Goal: Book appointment/travel/reservation

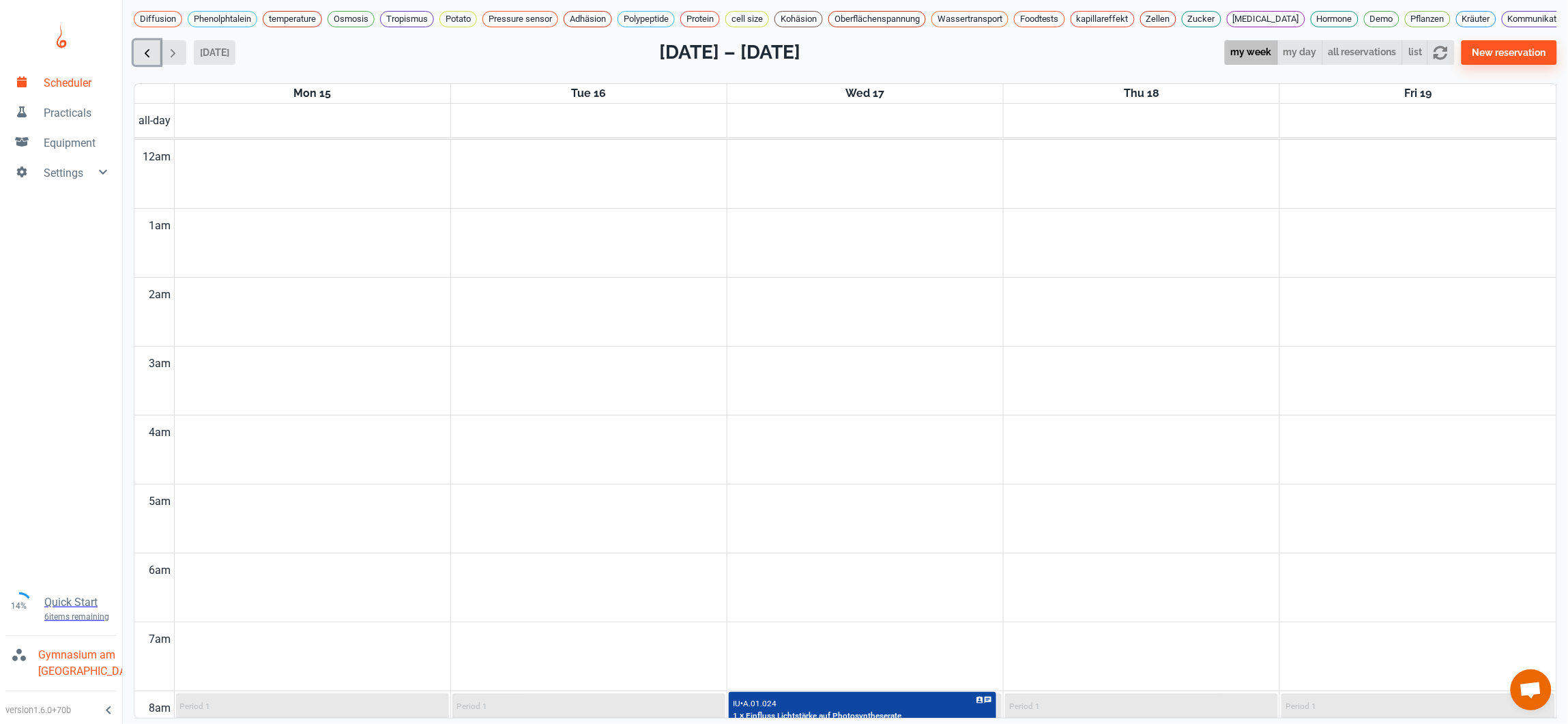
click at [153, 46] on span "button" at bounding box center [147, 53] width 14 height 14
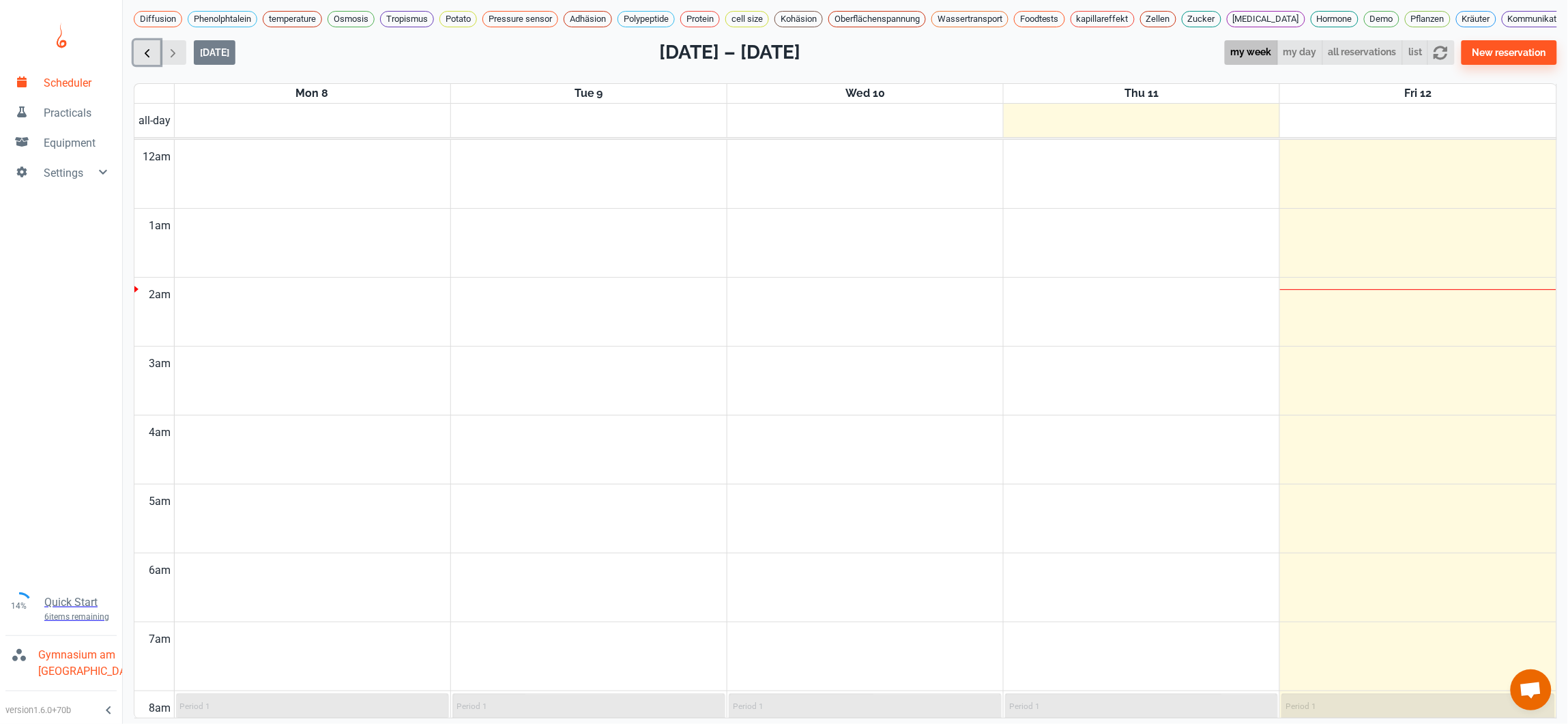
scroll to position [554, 0]
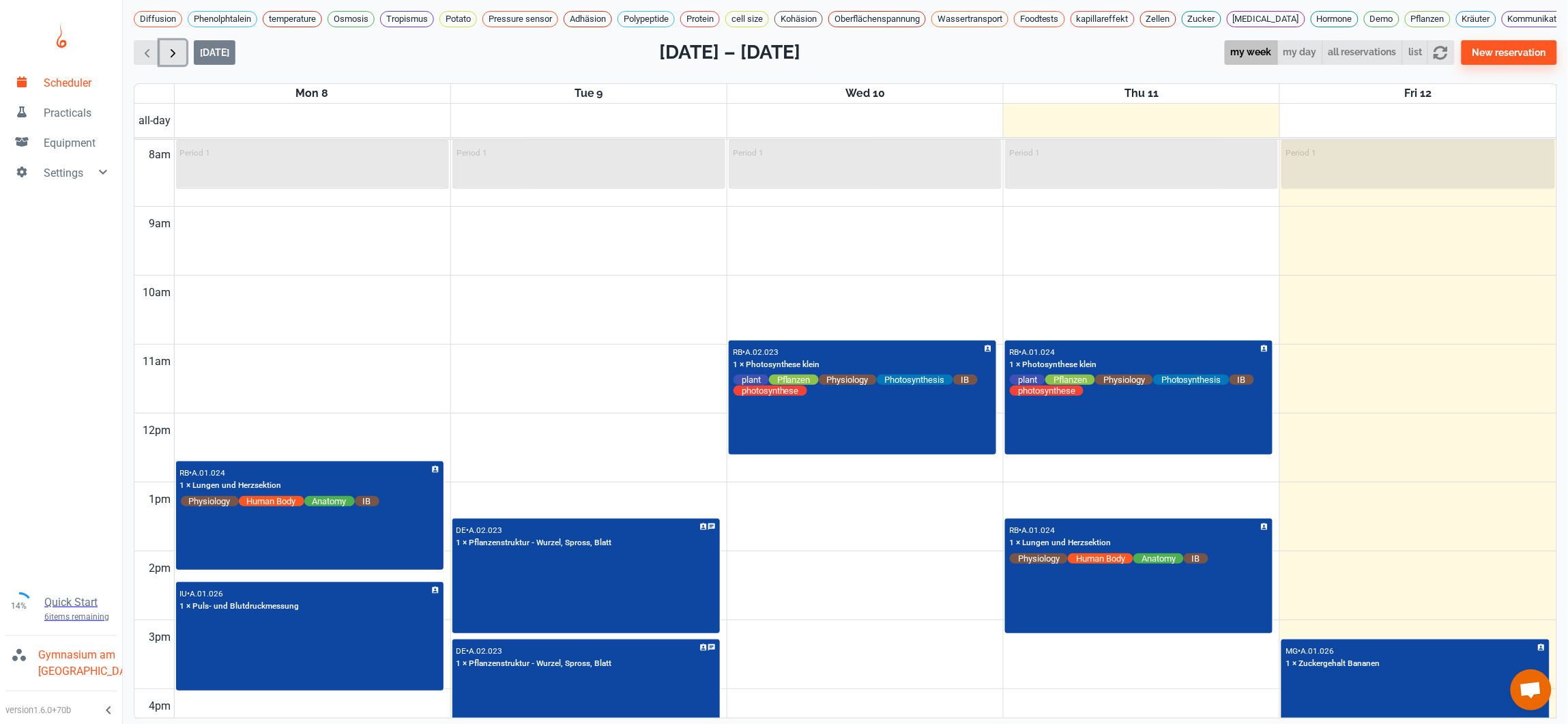
click at [174, 46] on span "button" at bounding box center [173, 53] width 14 height 14
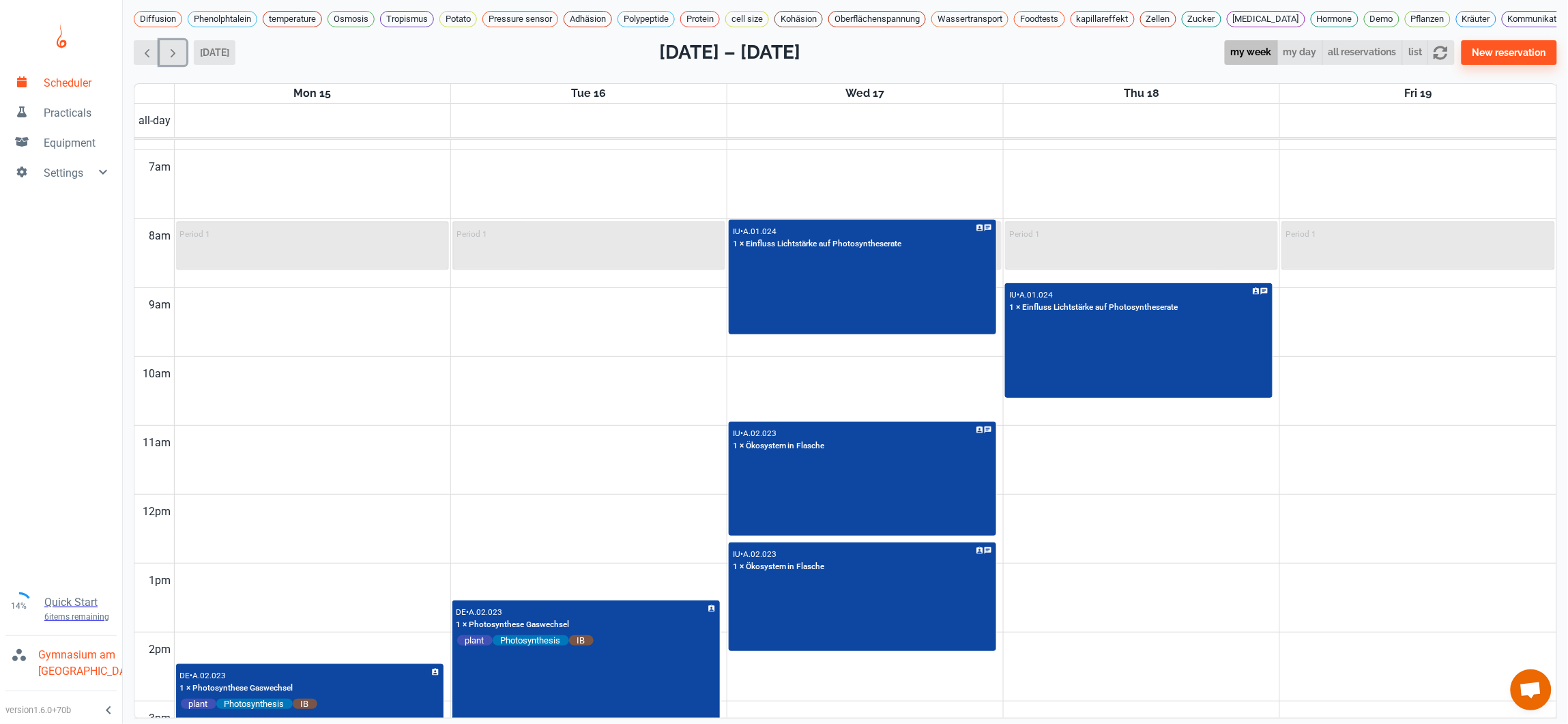
scroll to position [449, 0]
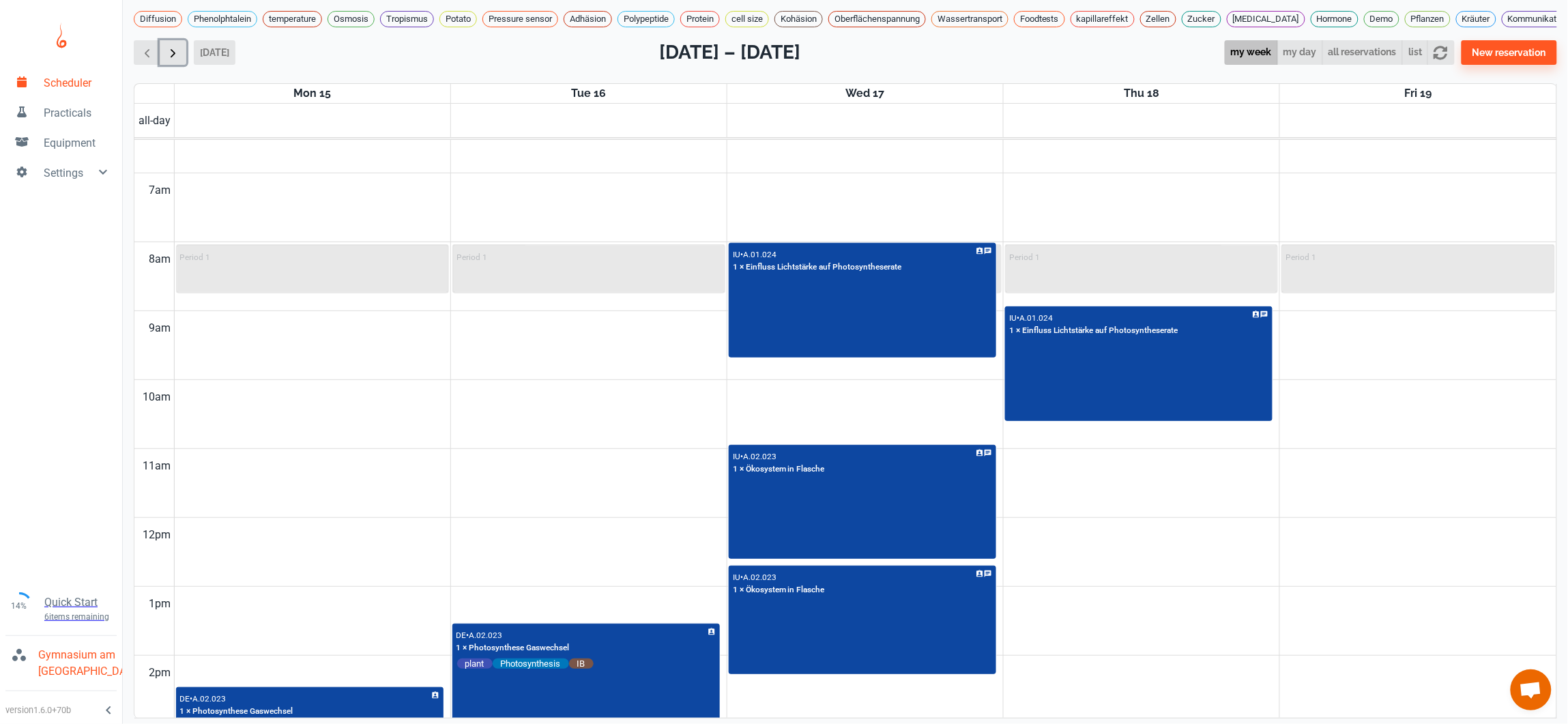
click at [176, 46] on span "button" at bounding box center [173, 53] width 14 height 14
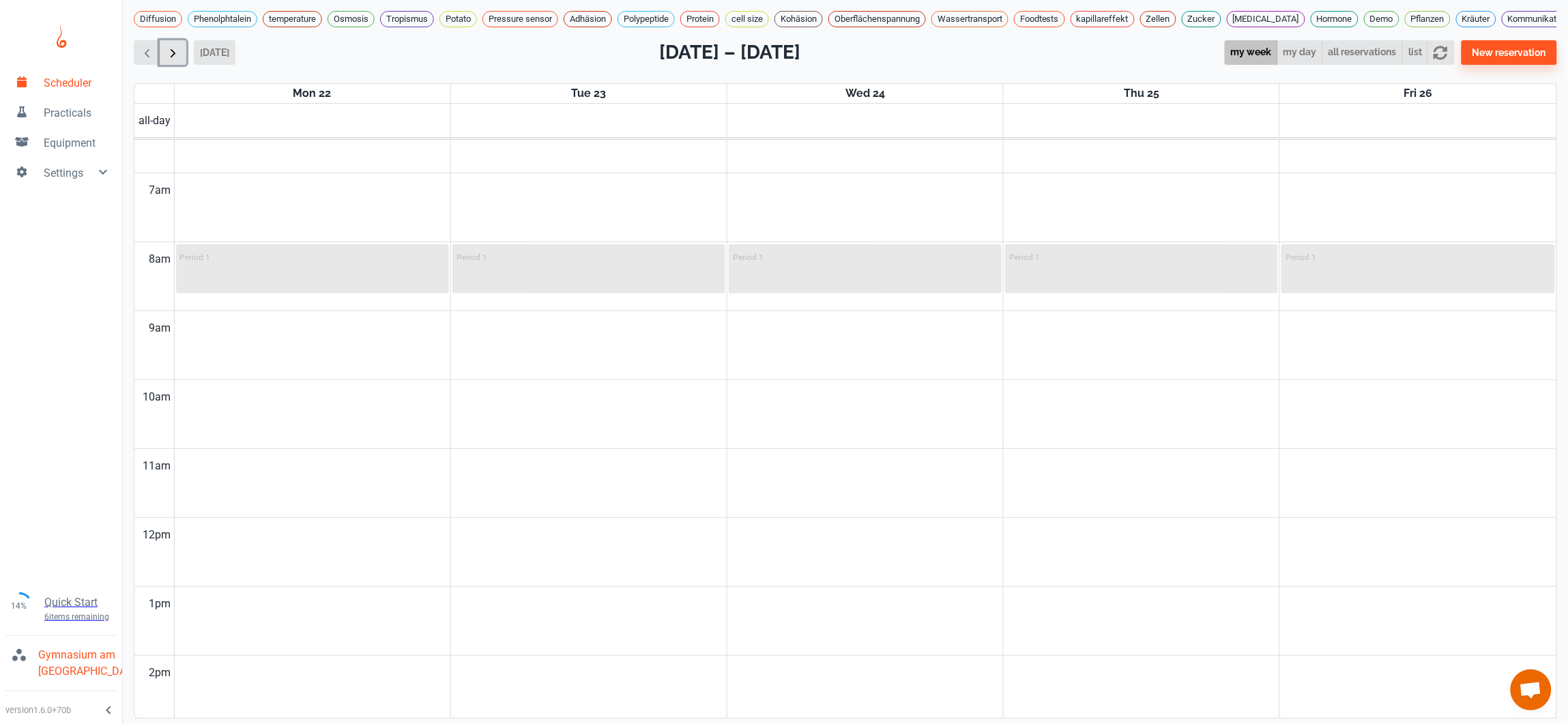
scroll to position [554, 0]
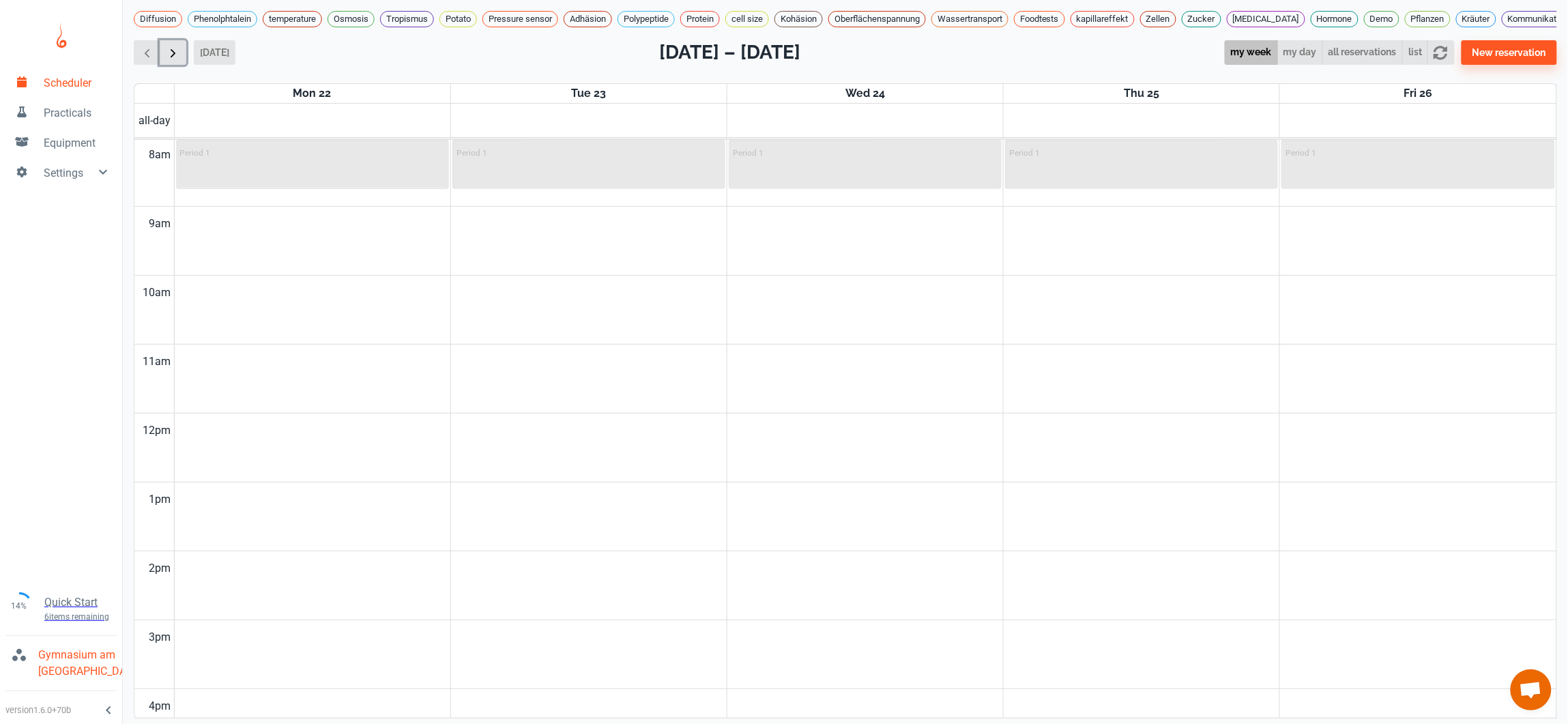
click at [176, 46] on span "button" at bounding box center [173, 53] width 14 height 14
click at [144, 46] on span "button" at bounding box center [147, 53] width 14 height 14
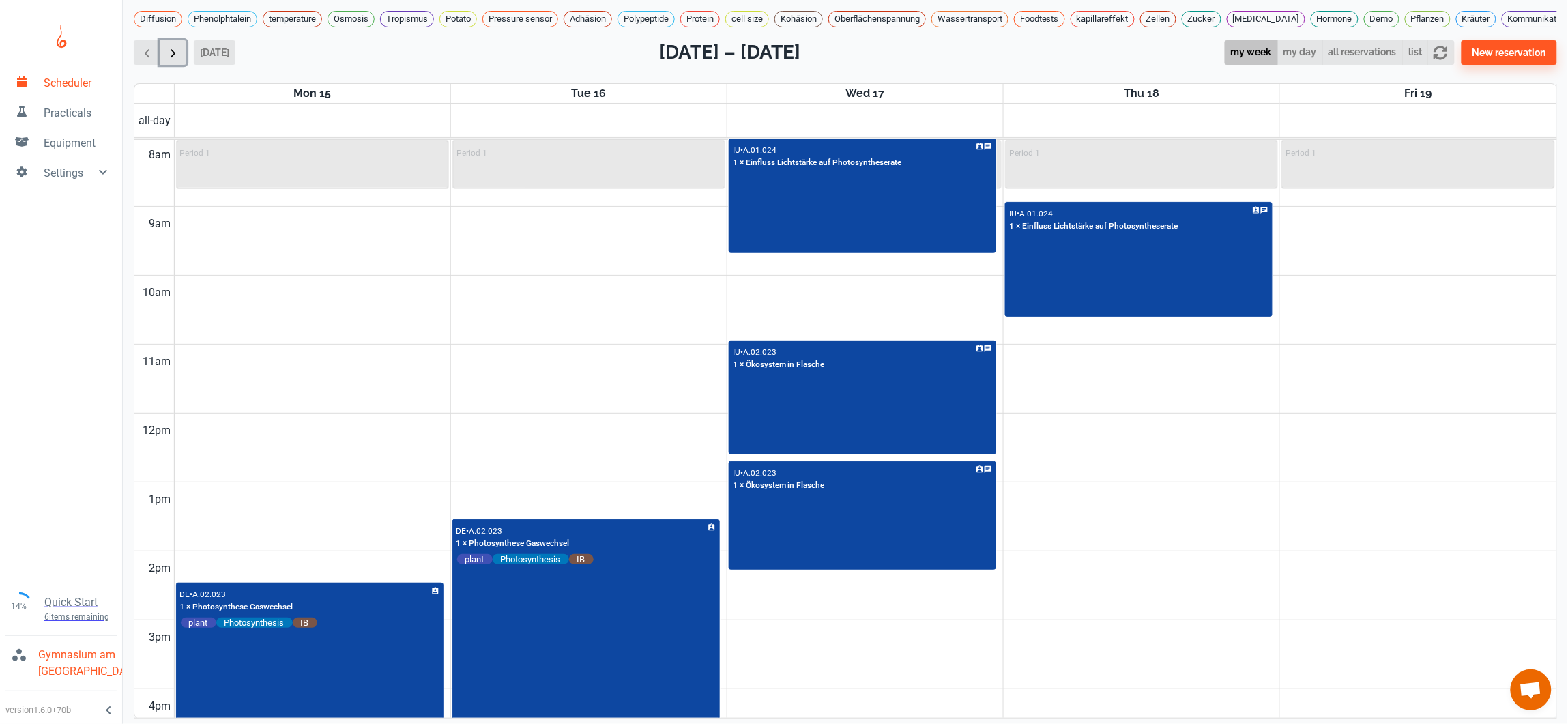
click at [169, 46] on span "button" at bounding box center [173, 53] width 14 height 14
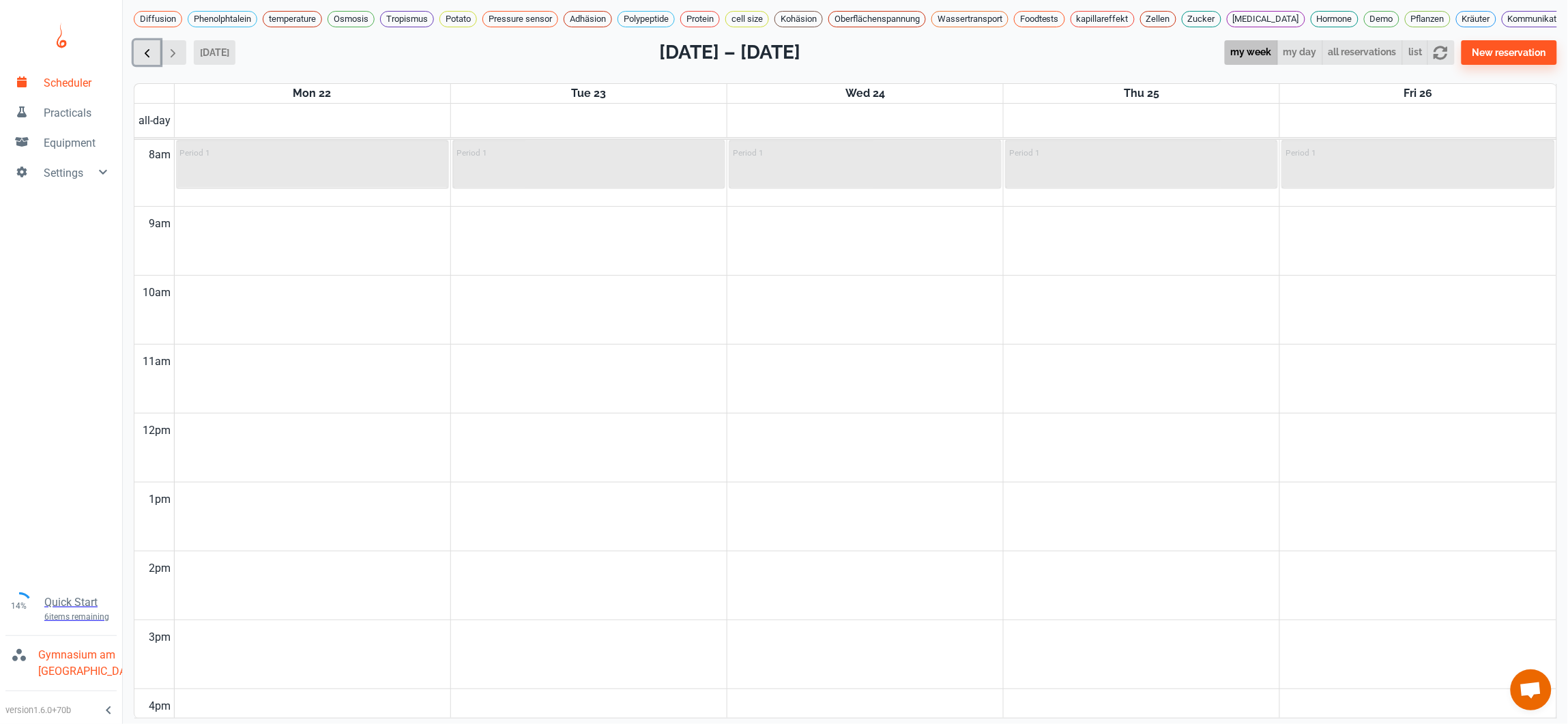
click at [152, 46] on span "button" at bounding box center [147, 53] width 14 height 14
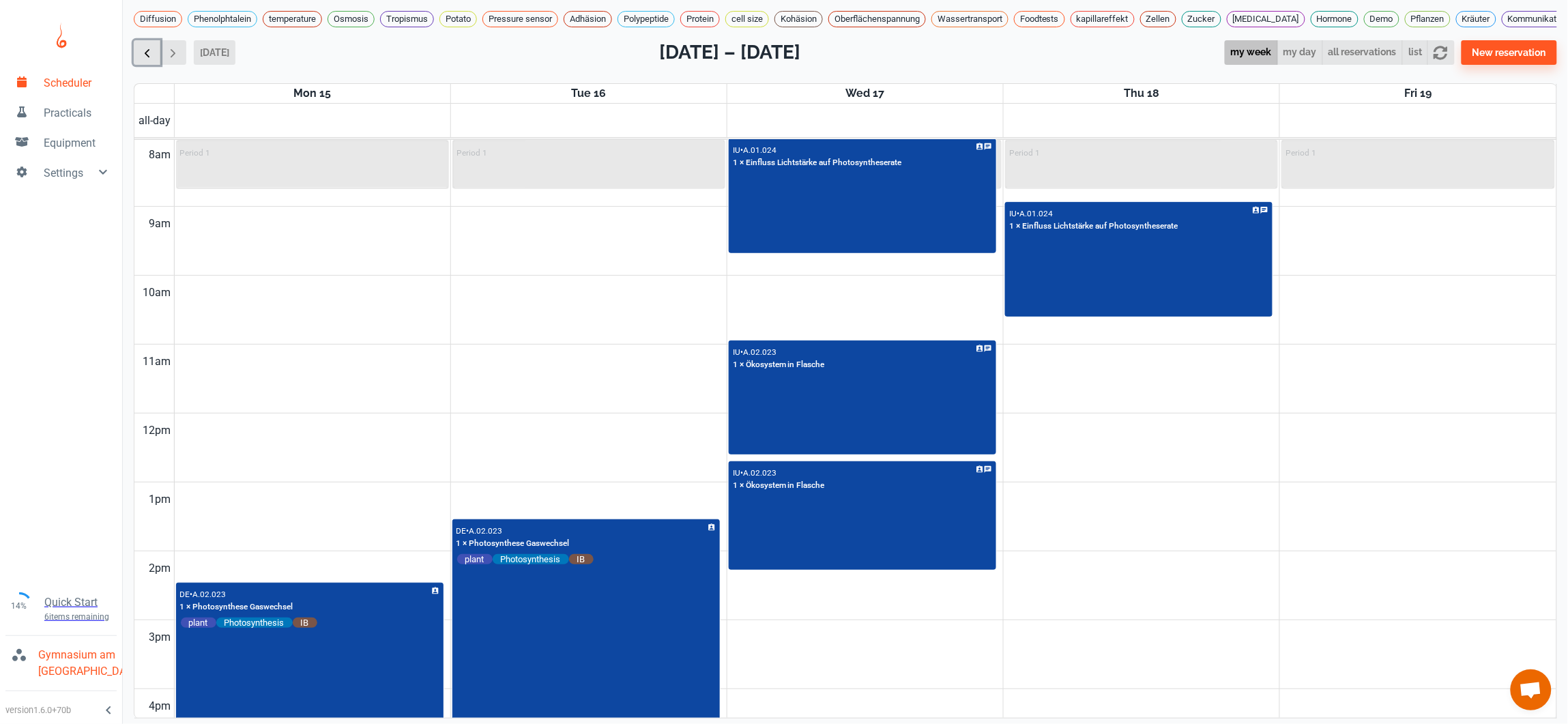
click at [134, 40] on button "button" at bounding box center [147, 52] width 27 height 25
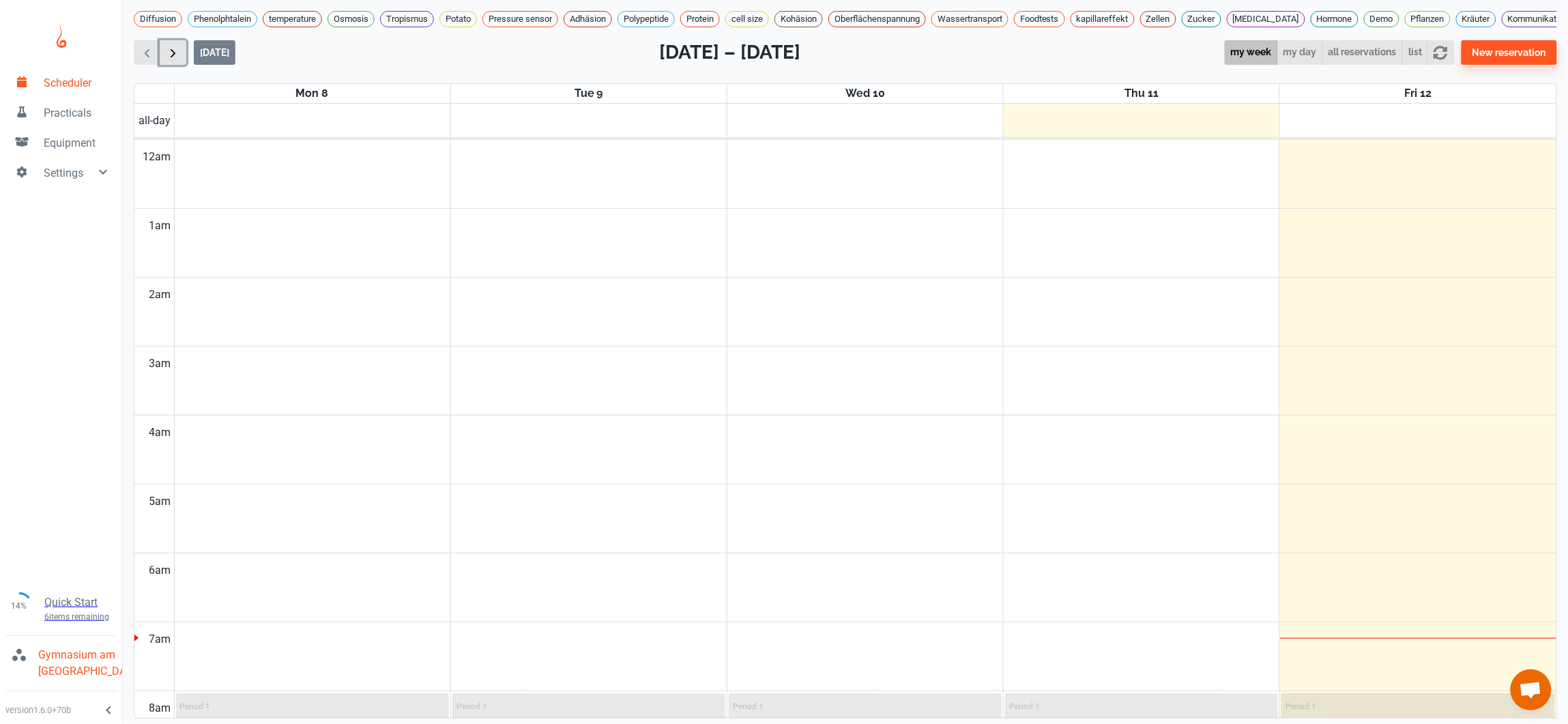
click at [169, 46] on span "button" at bounding box center [173, 53] width 14 height 14
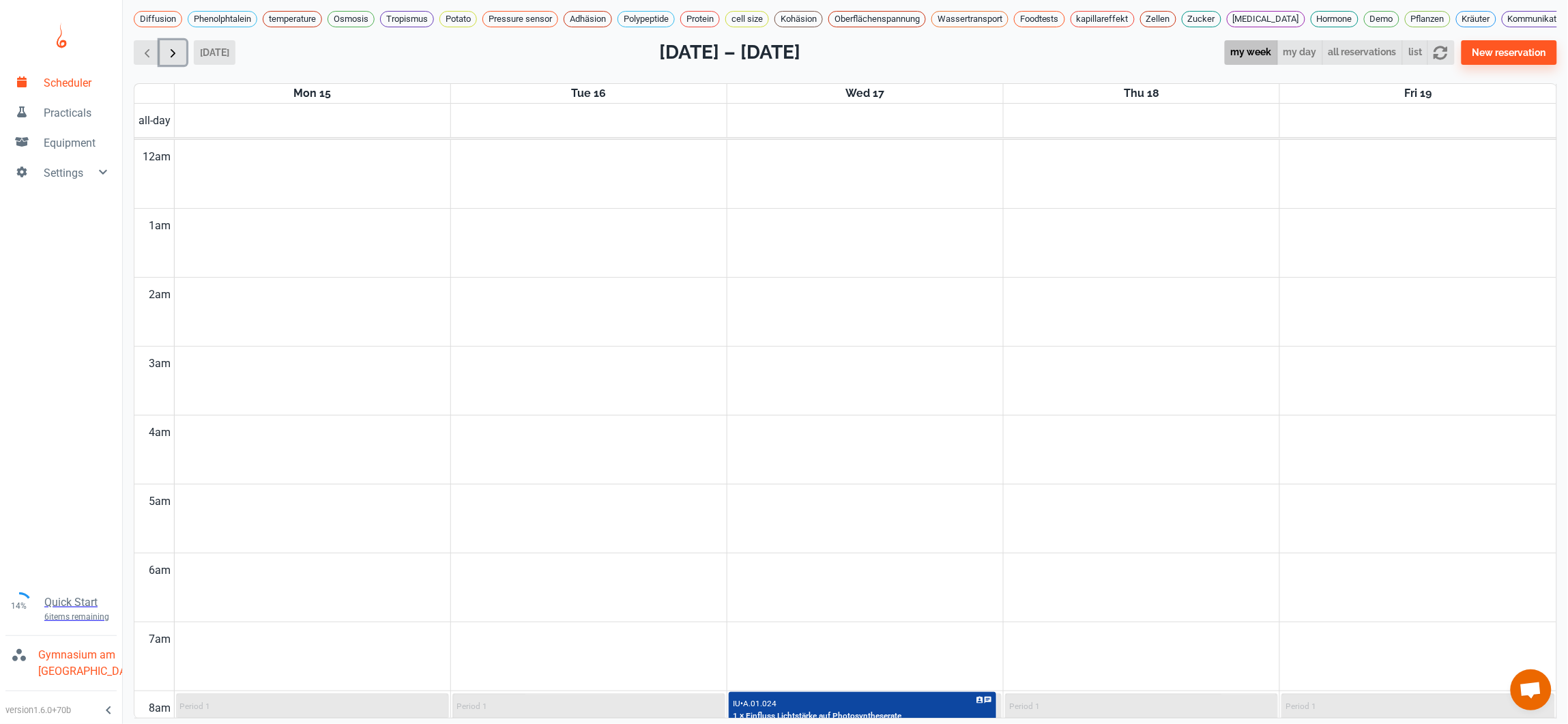
scroll to position [554, 0]
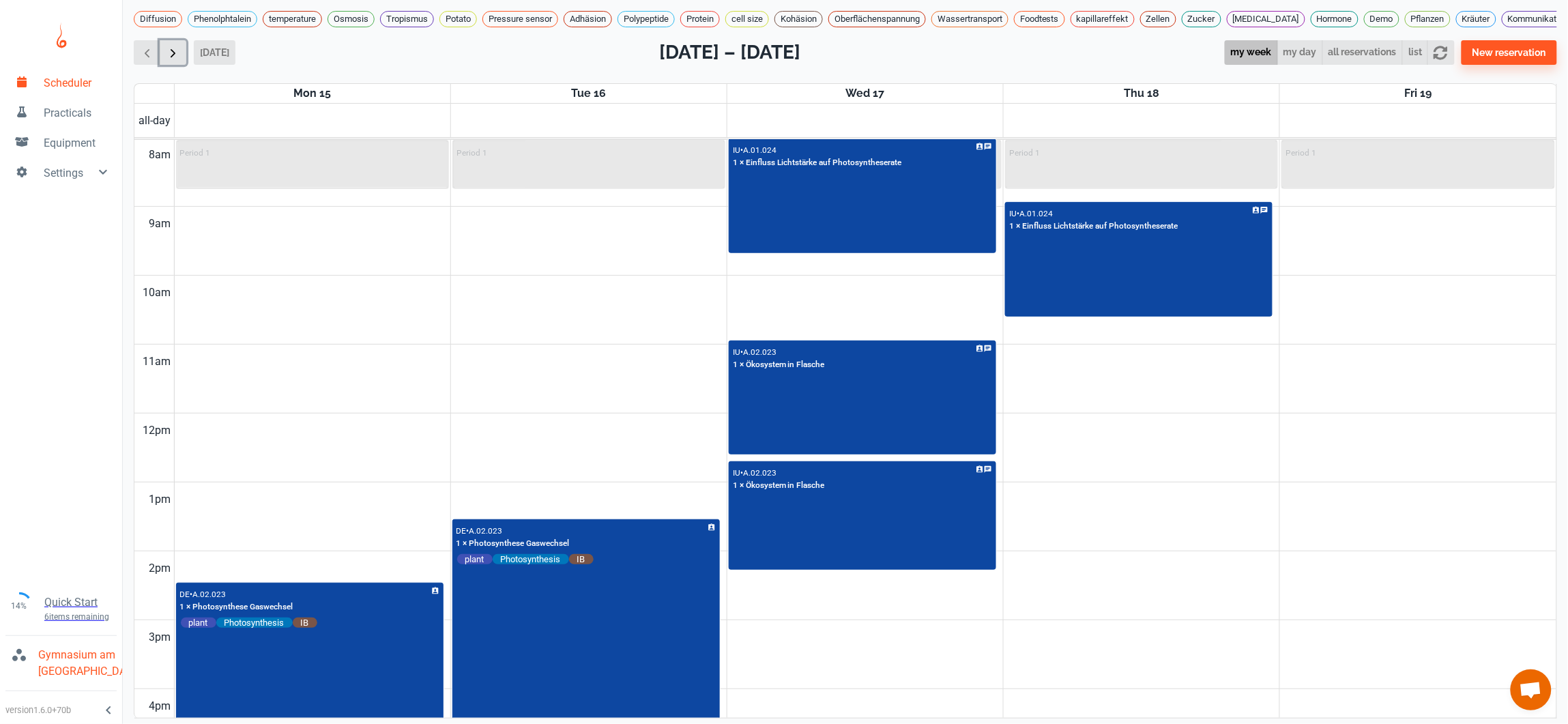
click at [169, 46] on span "button" at bounding box center [173, 53] width 14 height 14
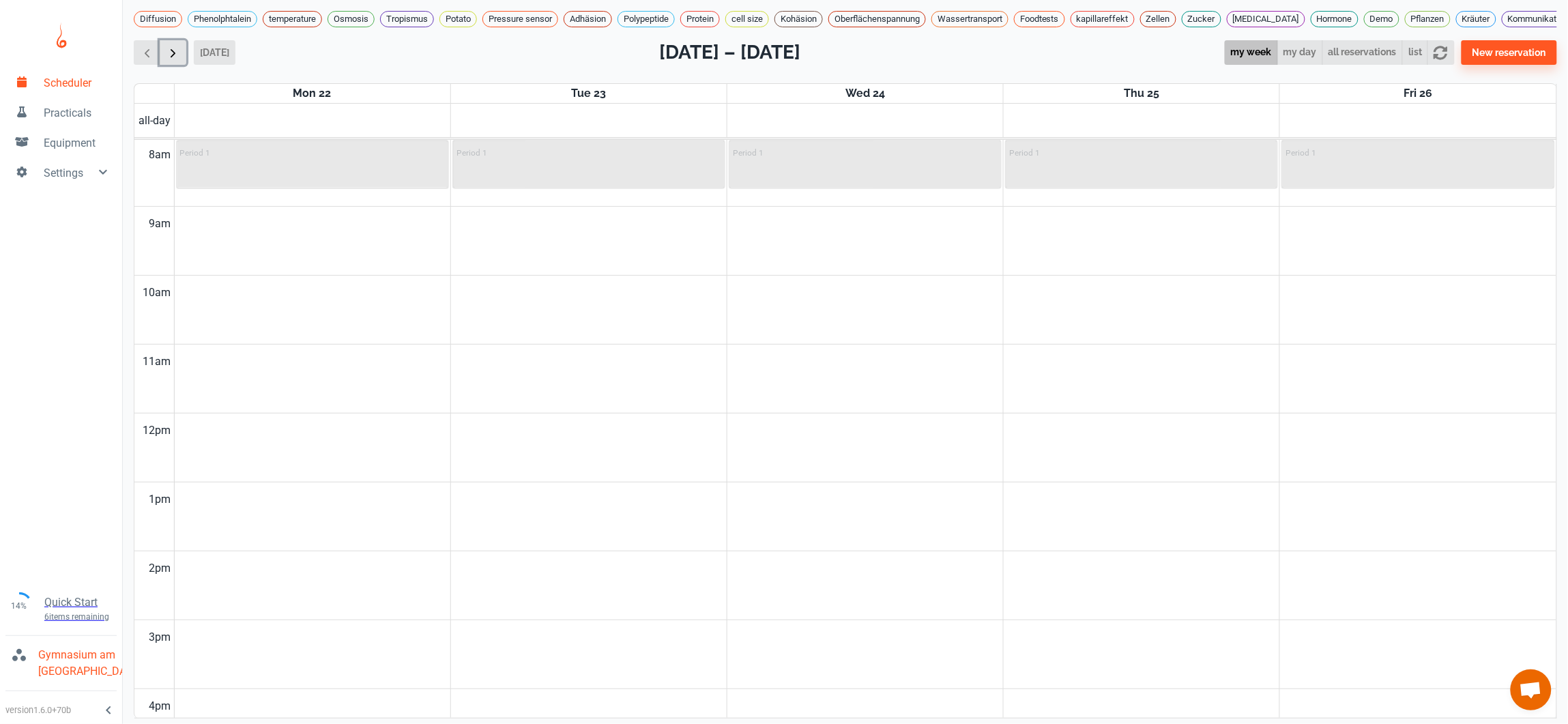
click at [169, 46] on span "button" at bounding box center [173, 53] width 14 height 14
click at [137, 46] on button "button" at bounding box center [147, 52] width 27 height 25
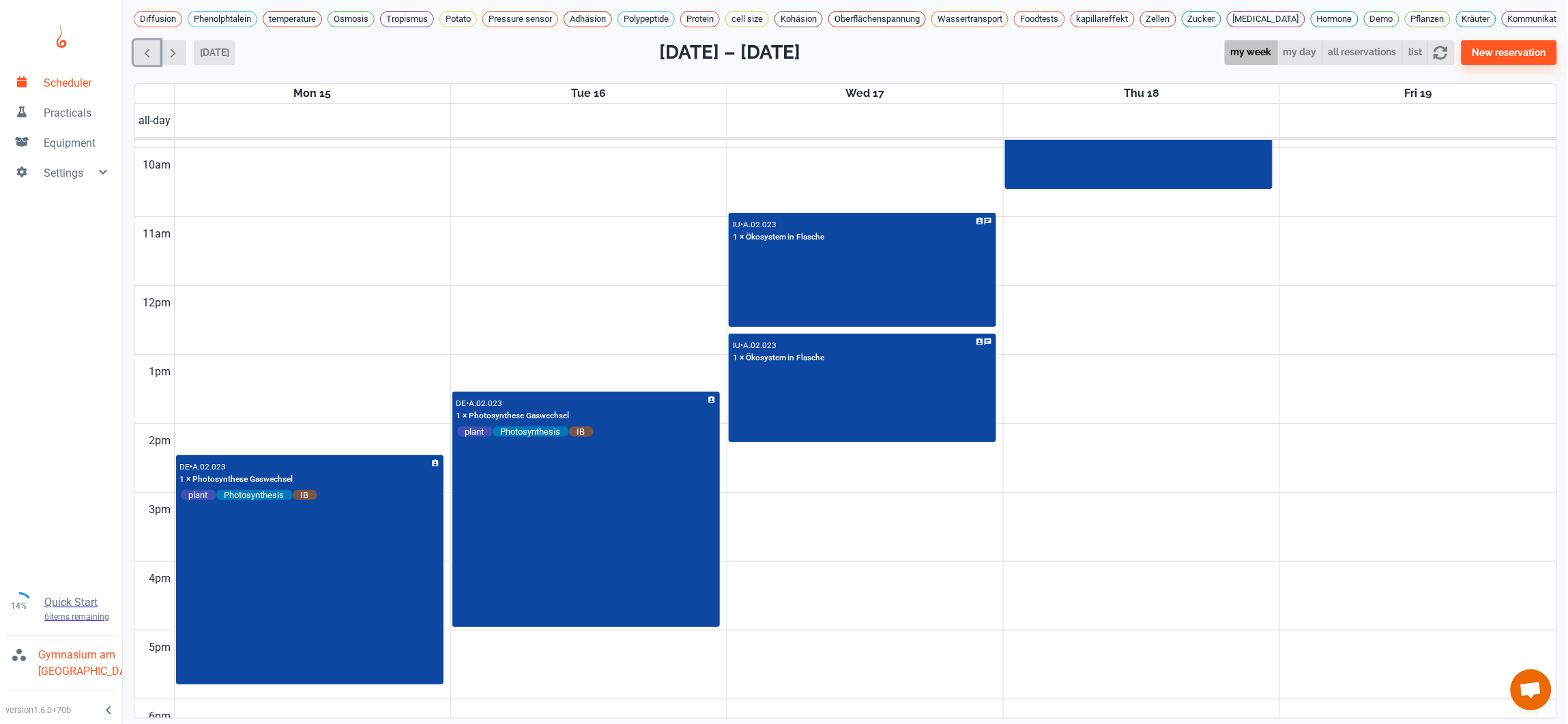
scroll to position [657, 0]
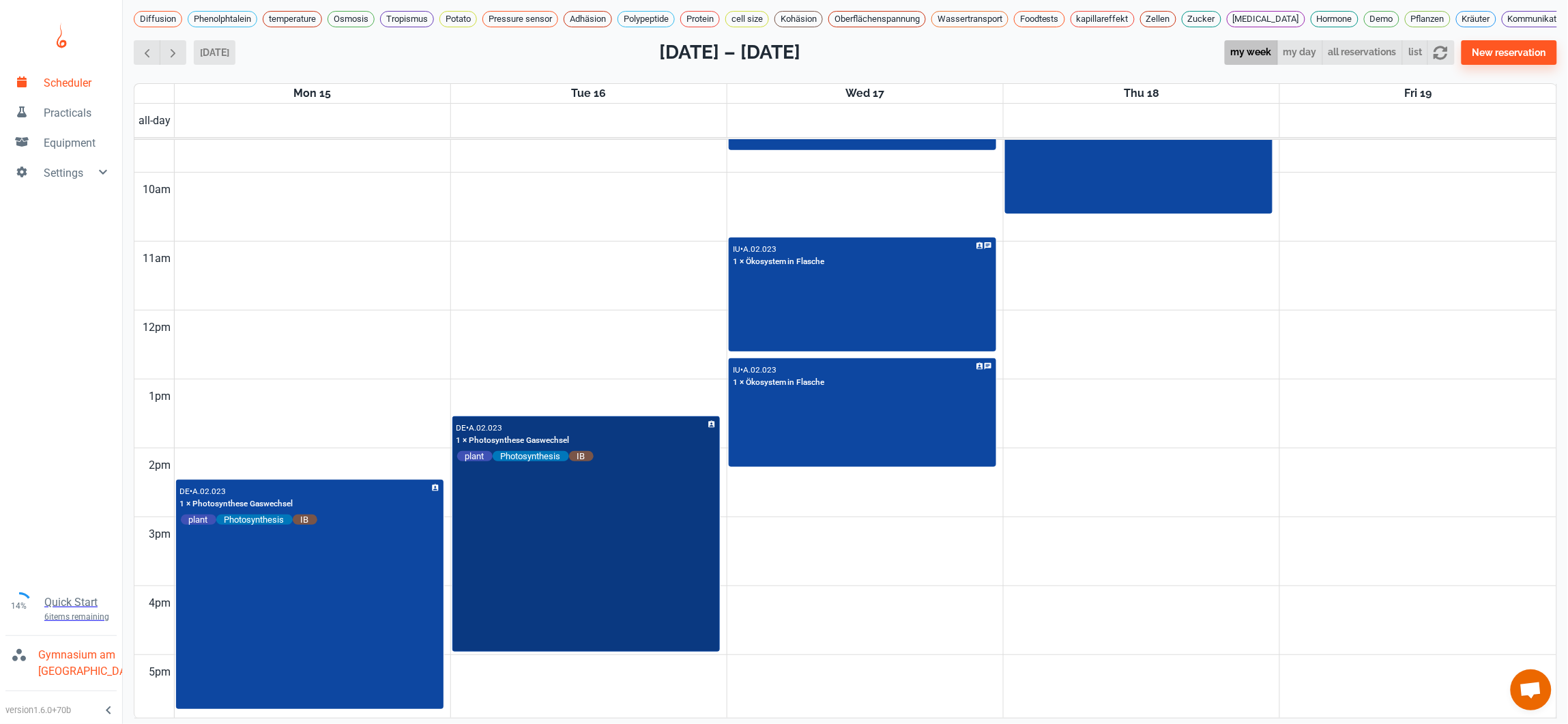
click at [588, 590] on div "DE • A.02.023 1 × Photosynthese Gaswechsel plant Photosynthesis IB" at bounding box center [586, 534] width 264 height 233
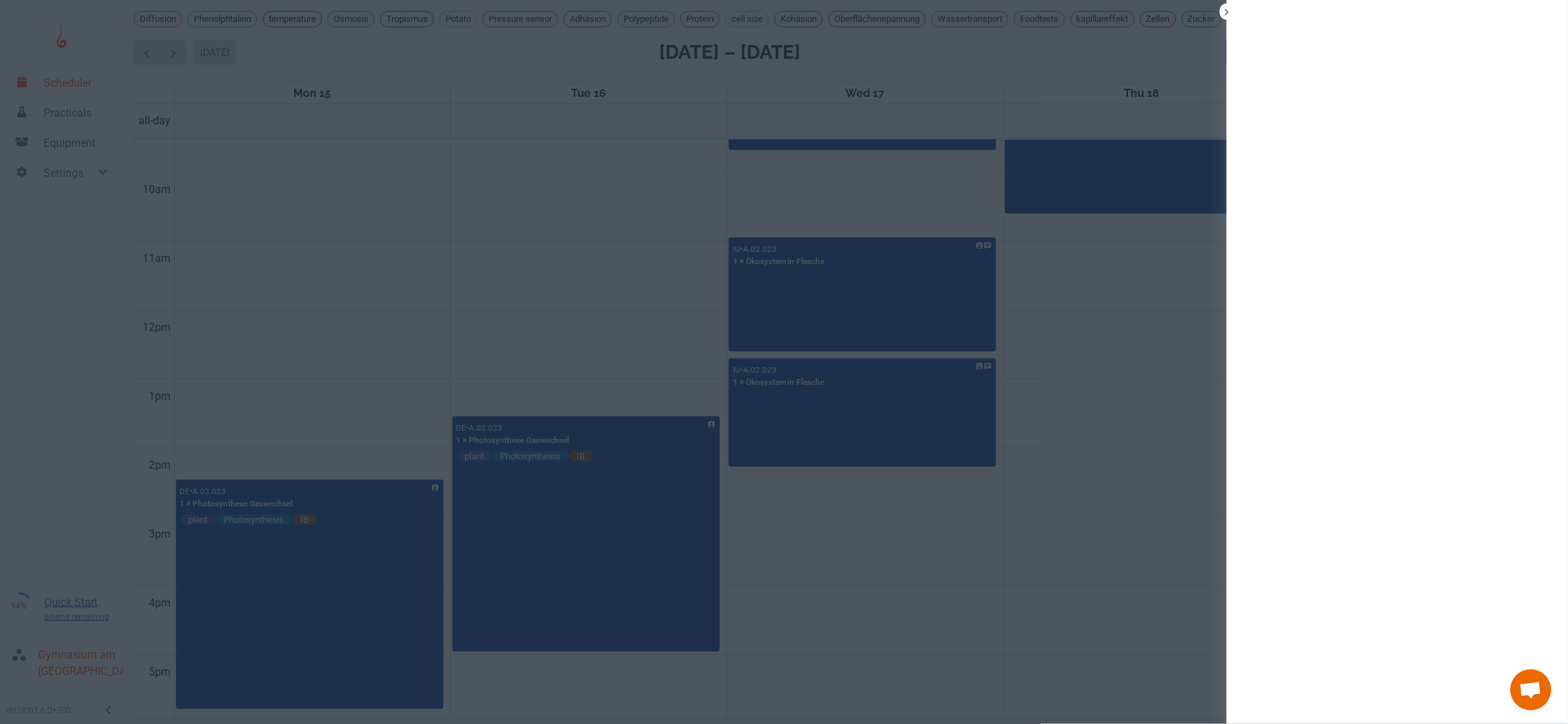
scroll to position [7, 0]
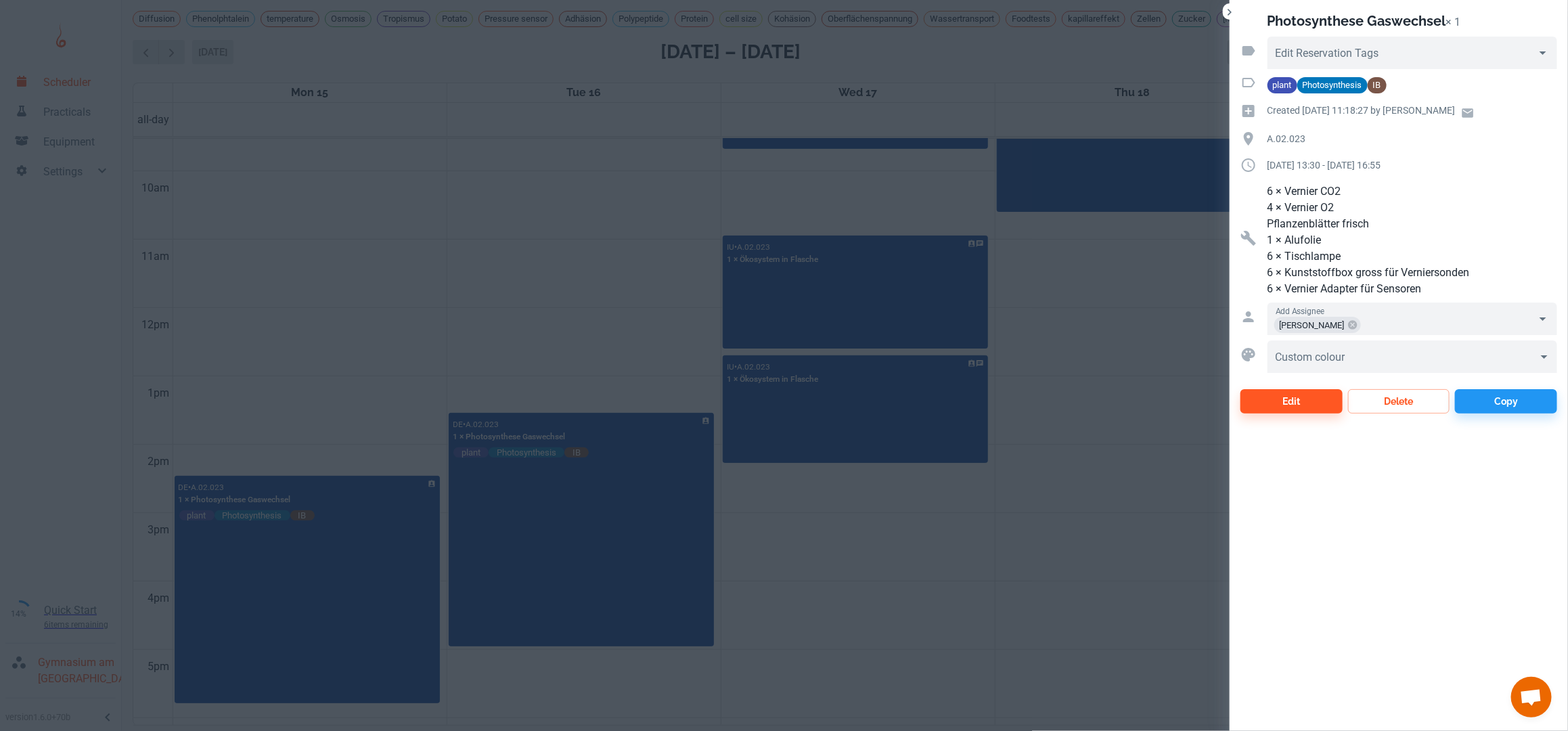
click at [454, 313] on div at bounding box center [784, 365] width 1568 height 731
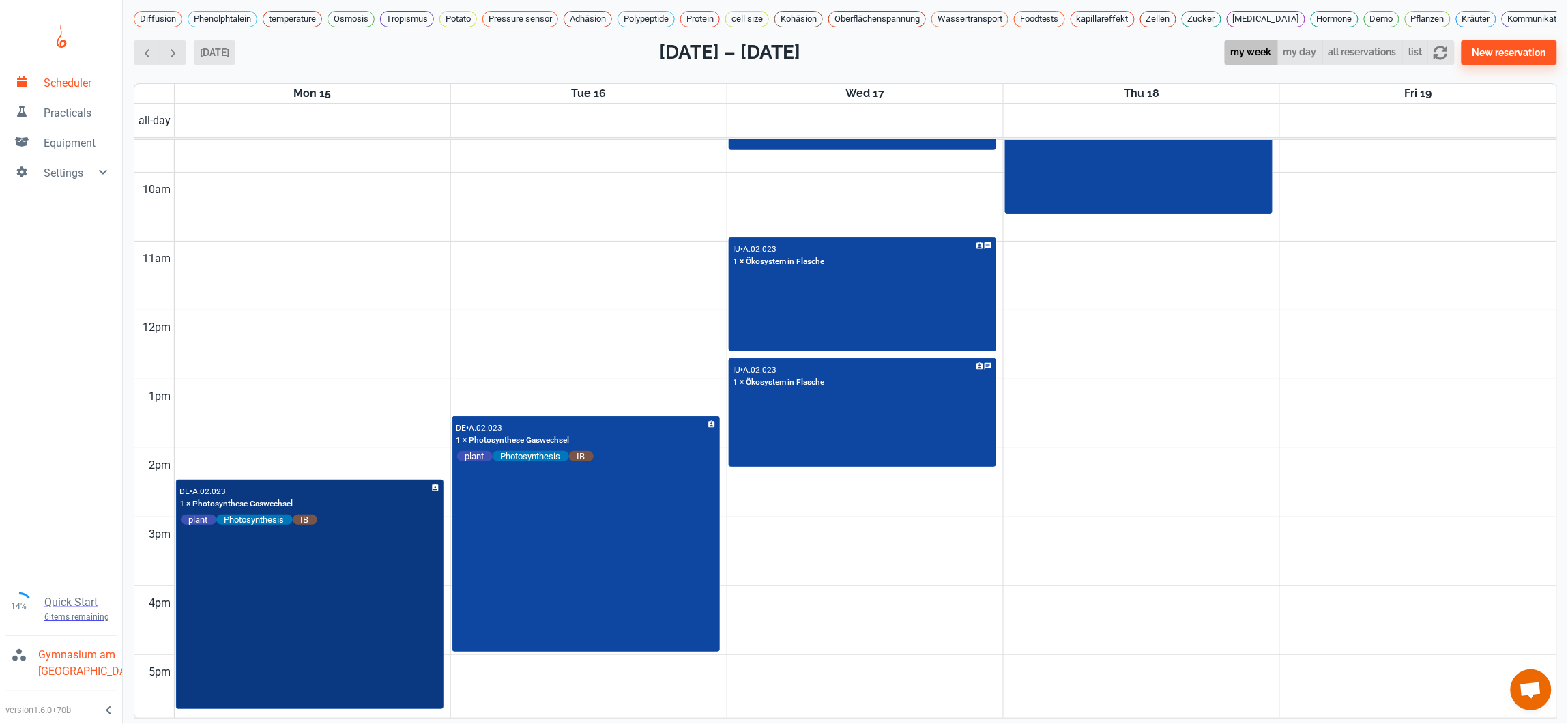
click at [339, 625] on div "DE • A.02.023 1 × Photosynthese Gaswechsel plant Photosynthesis IB" at bounding box center [310, 594] width 264 height 227
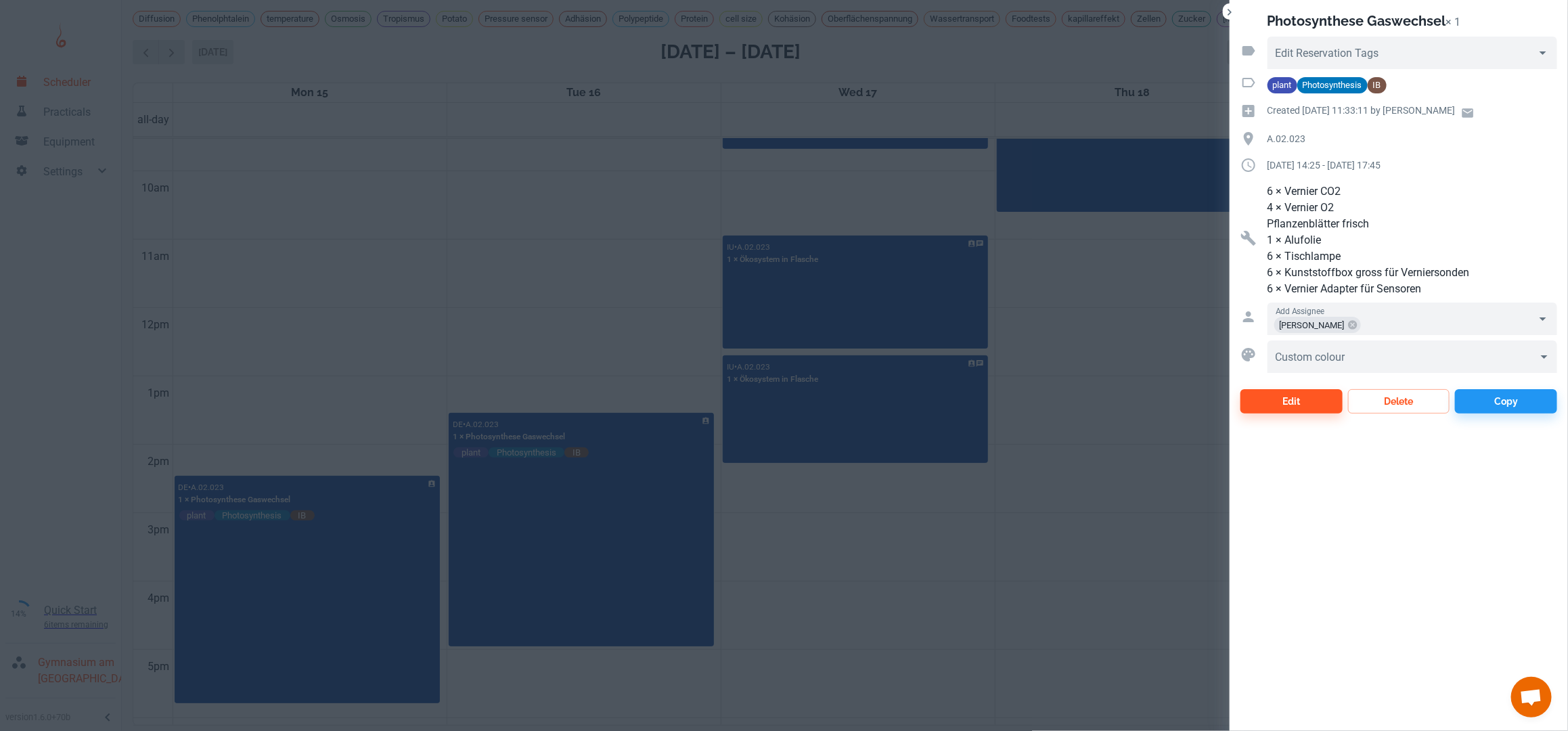
click at [553, 604] on div at bounding box center [784, 365] width 1568 height 731
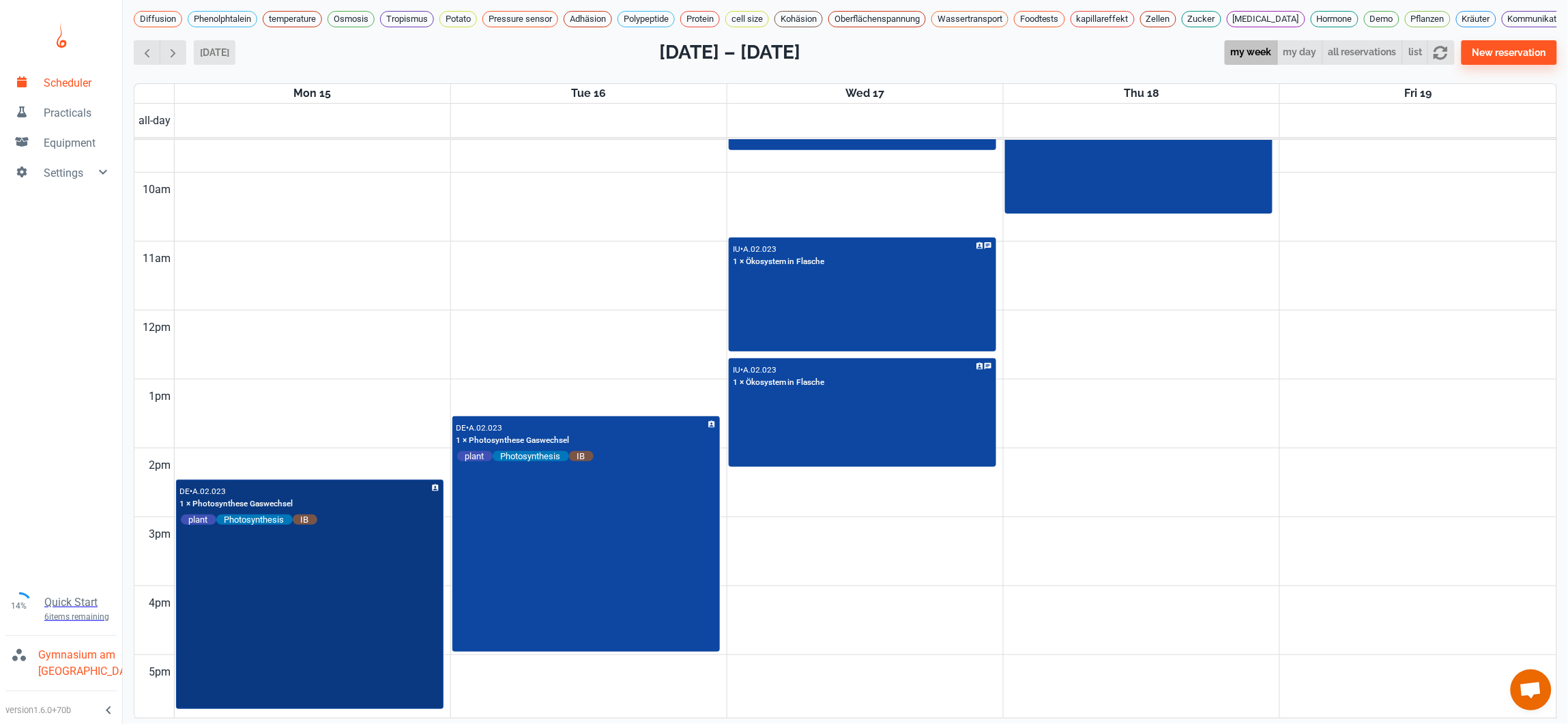
click at [263, 665] on div "DE • A.02.023 1 × Photosynthese Gaswechsel plant Photosynthesis IB" at bounding box center [310, 594] width 264 height 227
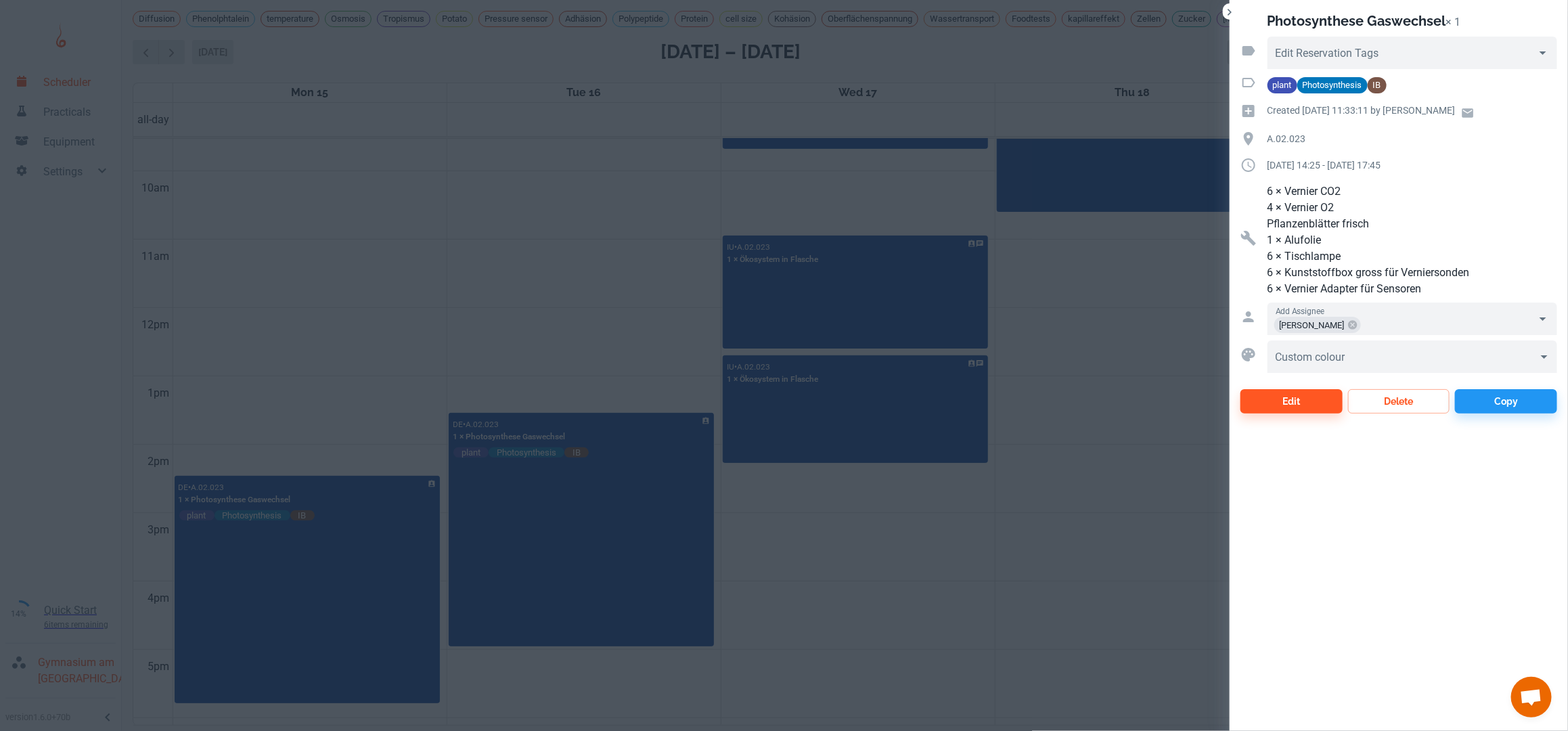
click at [301, 308] on div at bounding box center [784, 365] width 1568 height 731
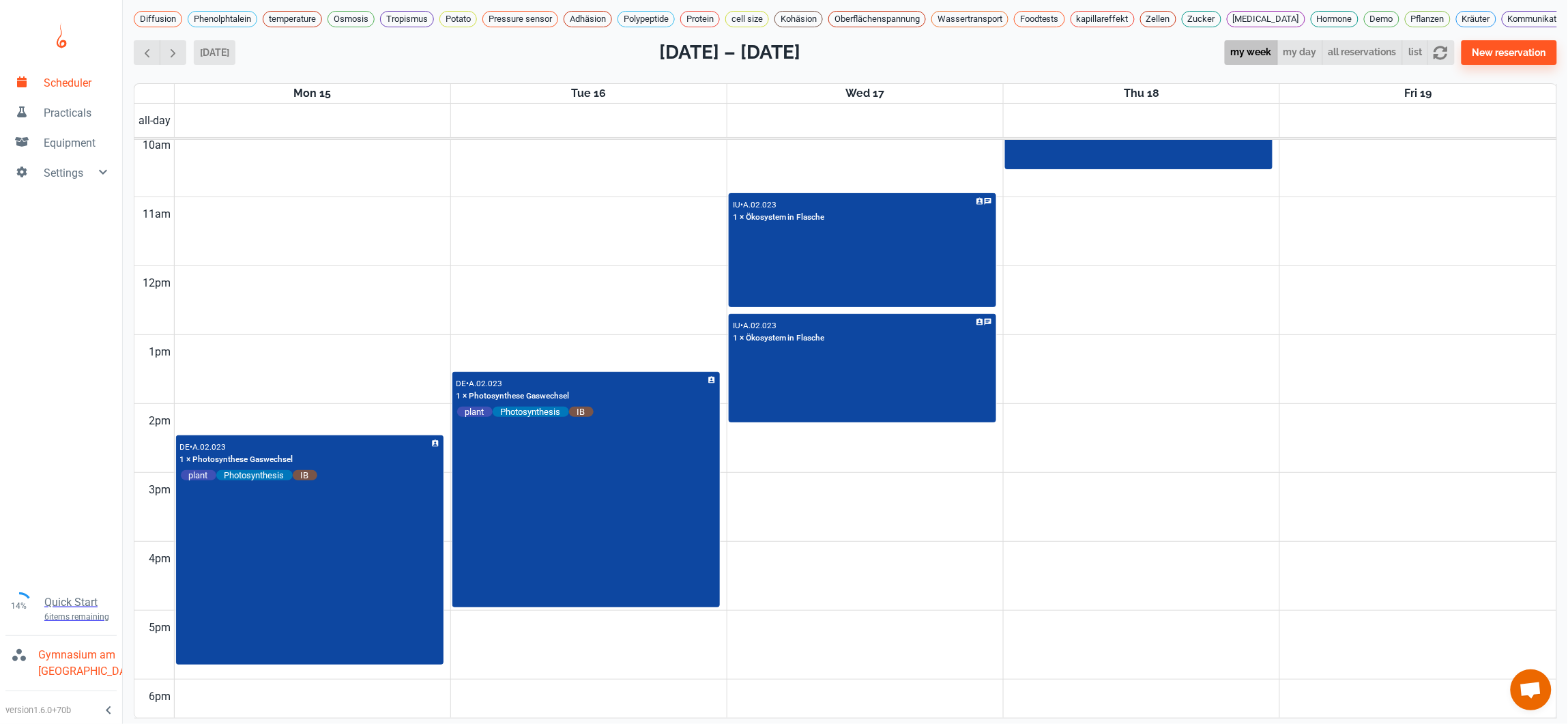
scroll to position [0, 0]
